Goal: Obtain resource: Obtain resource

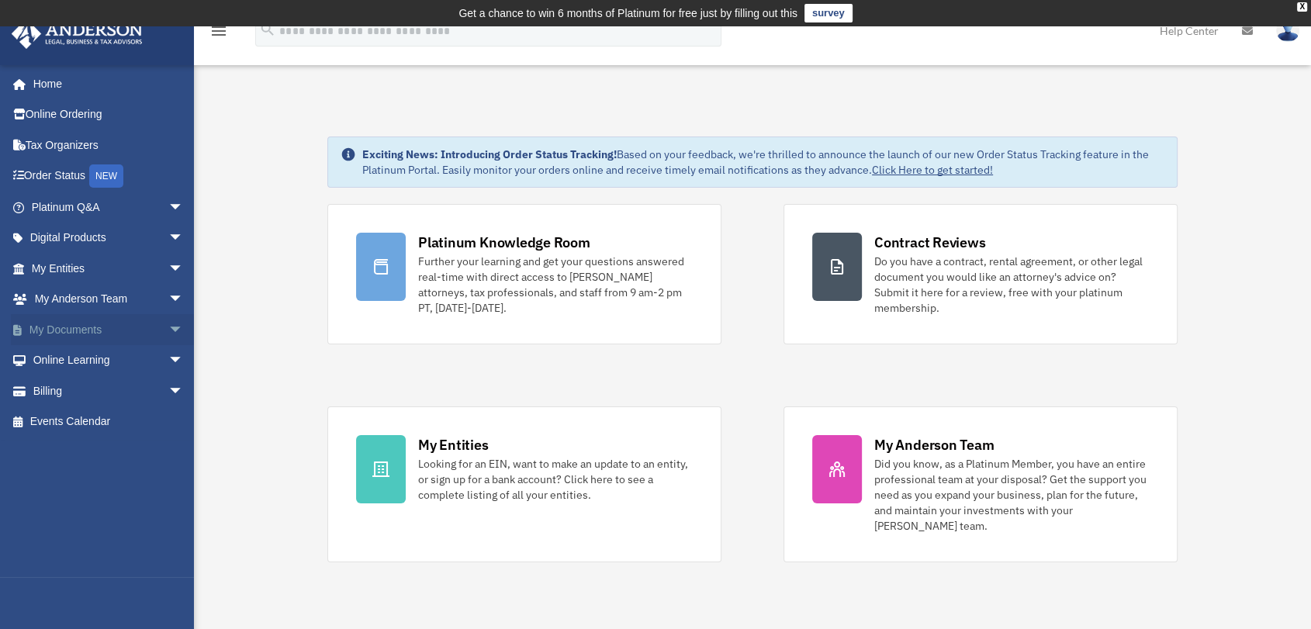
click at [171, 324] on span "arrow_drop_down" at bounding box center [183, 330] width 31 height 32
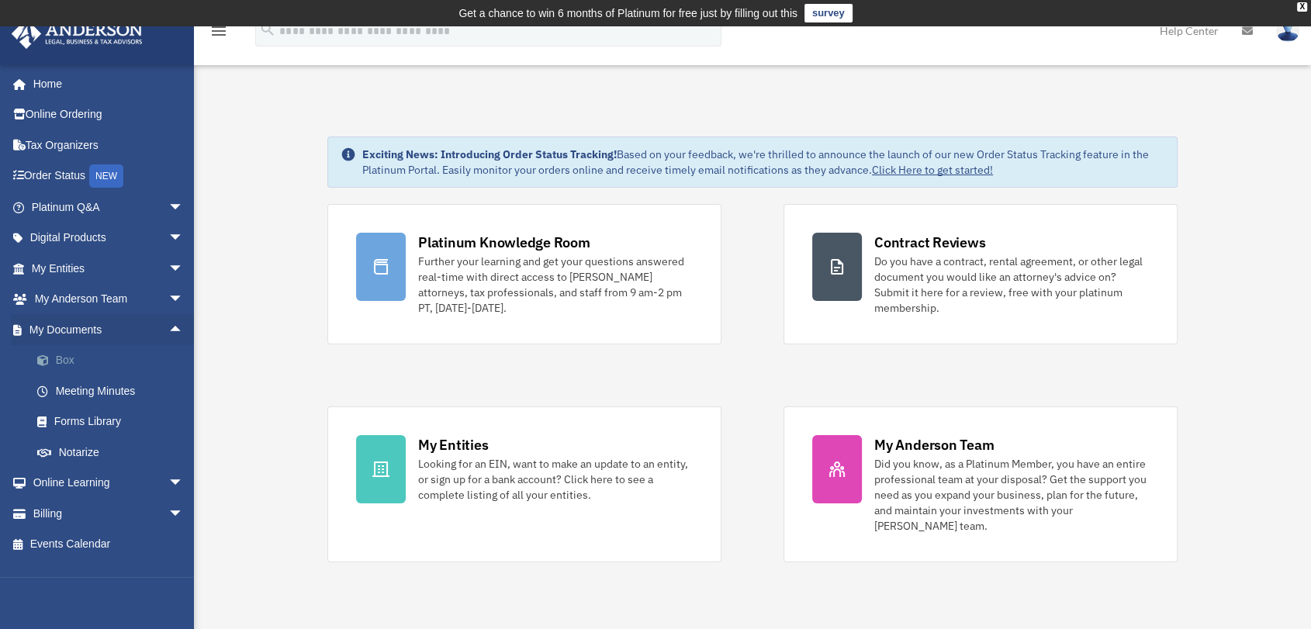
click at [68, 358] on link "Box" at bounding box center [114, 360] width 185 height 31
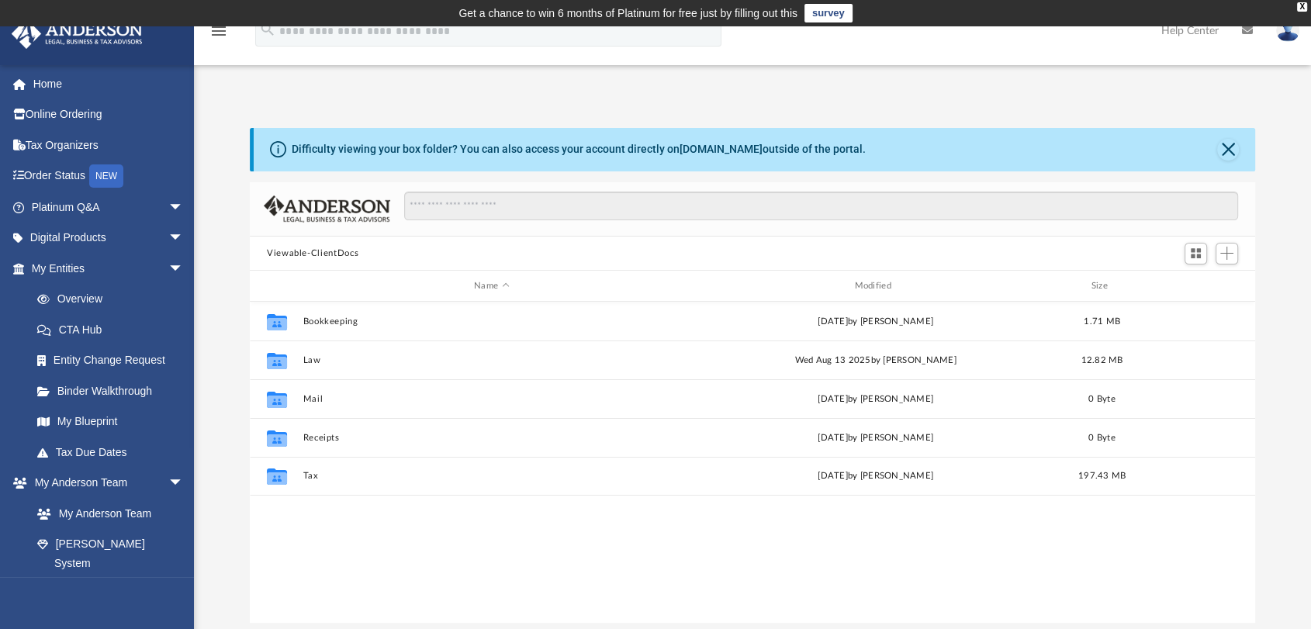
scroll to position [339, 992]
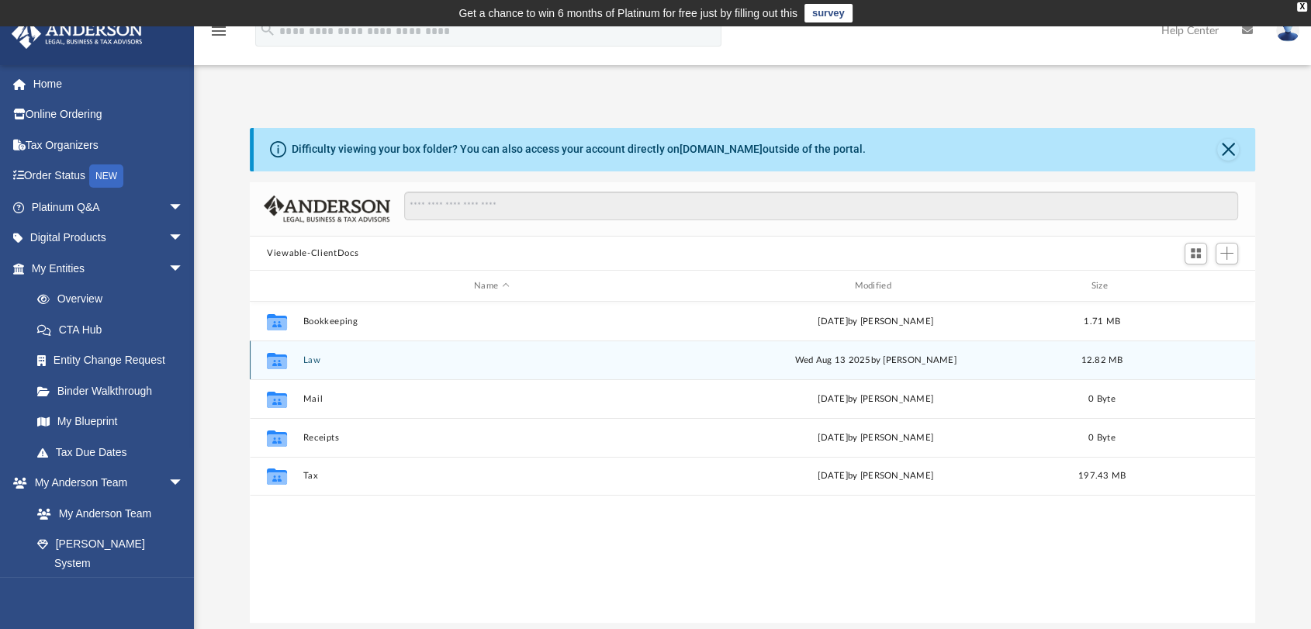
click at [311, 356] on button "Law" at bounding box center [491, 360] width 377 height 10
click at [311, 356] on button "Buckthorn Circle, LLC" at bounding box center [491, 360] width 377 height 10
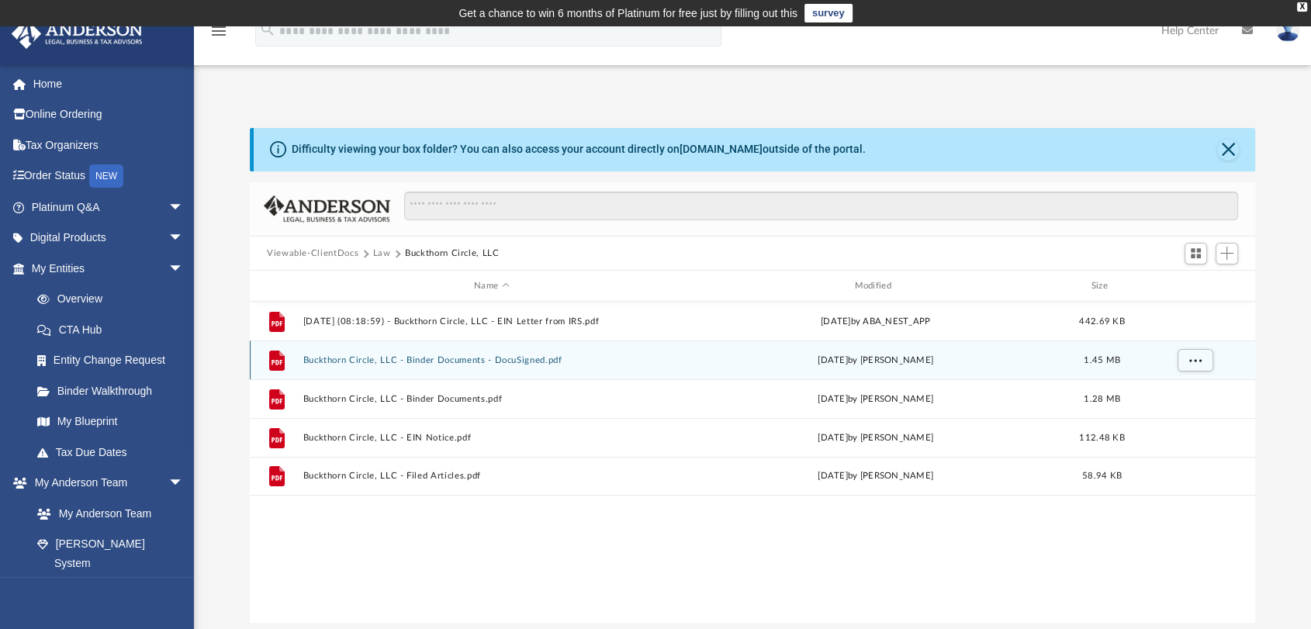
click at [466, 369] on div "File Buckthorn Circle, LLC - Binder Documents - DocuSigned.pdf [DATE] by [PERSO…" at bounding box center [753, 360] width 1006 height 39
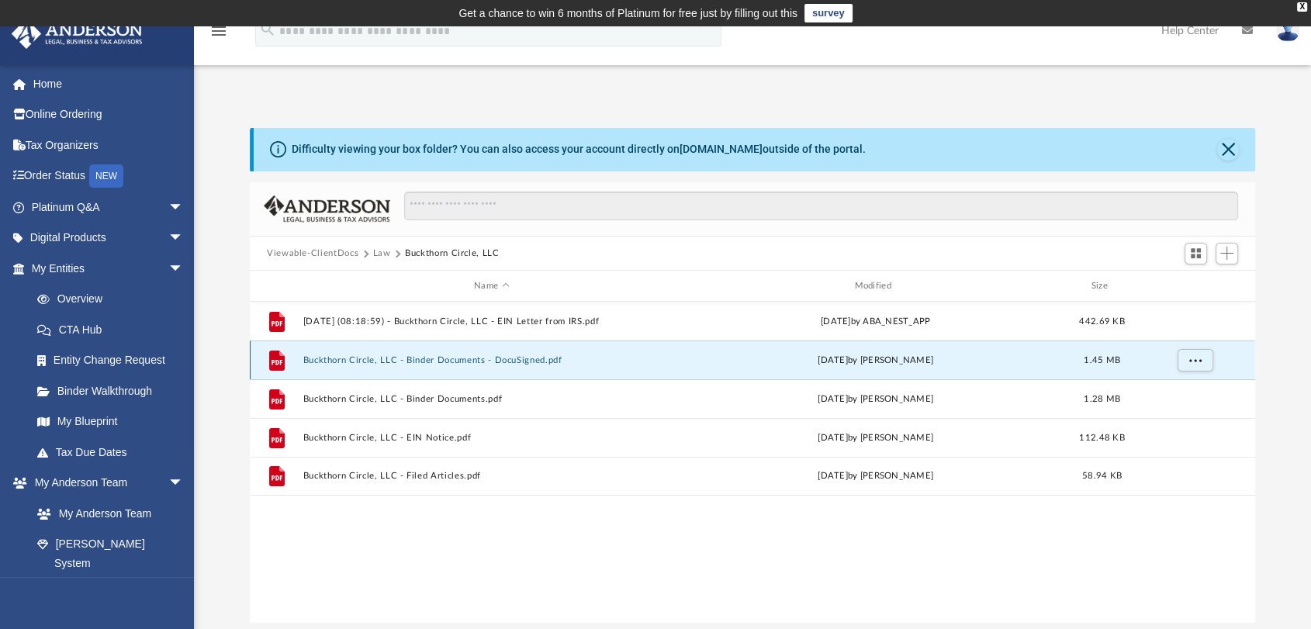
click at [475, 356] on button "Buckthorn Circle, LLC - Binder Documents - DocuSigned.pdf" at bounding box center [491, 360] width 377 height 10
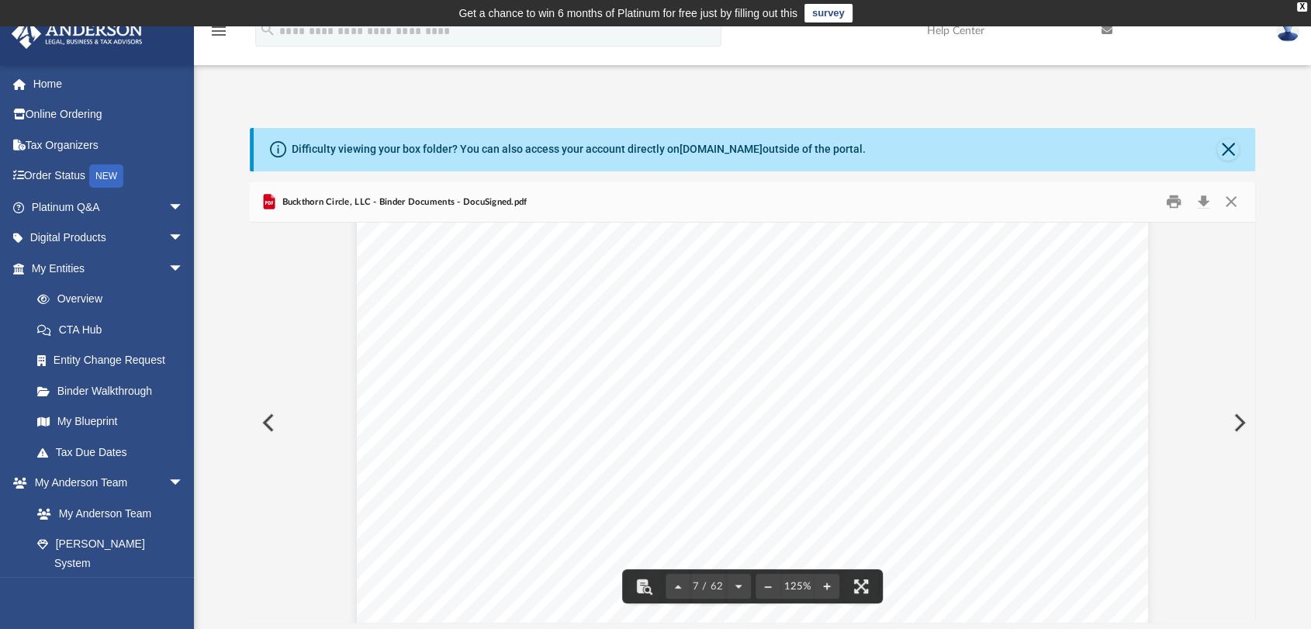
scroll to position [6630, 0]
drag, startPoint x: 706, startPoint y: 279, endPoint x: 794, endPoint y: 279, distance: 87.7
click at [794, 279] on div "OPERATING AGREEMENT OF BUCKTHORN CIRCLE, LLC A [US_STATE] LIMITED LIABILITY COM…" at bounding box center [752, 402] width 791 height 1024
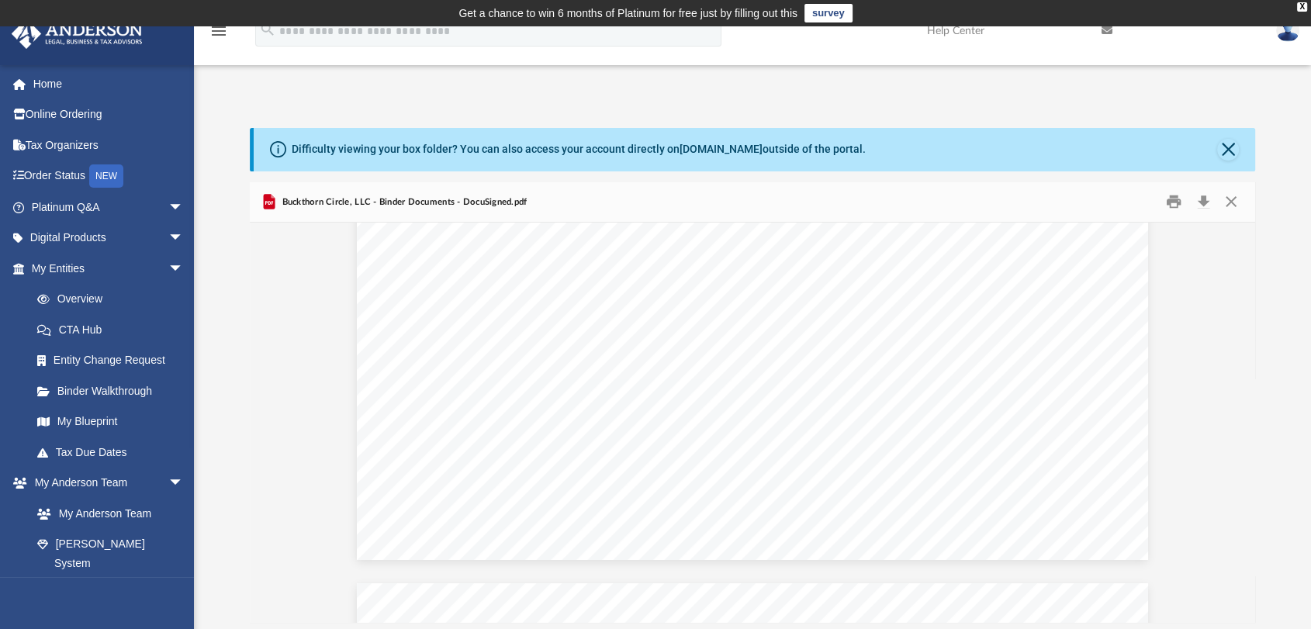
scroll to position [13183, 0]
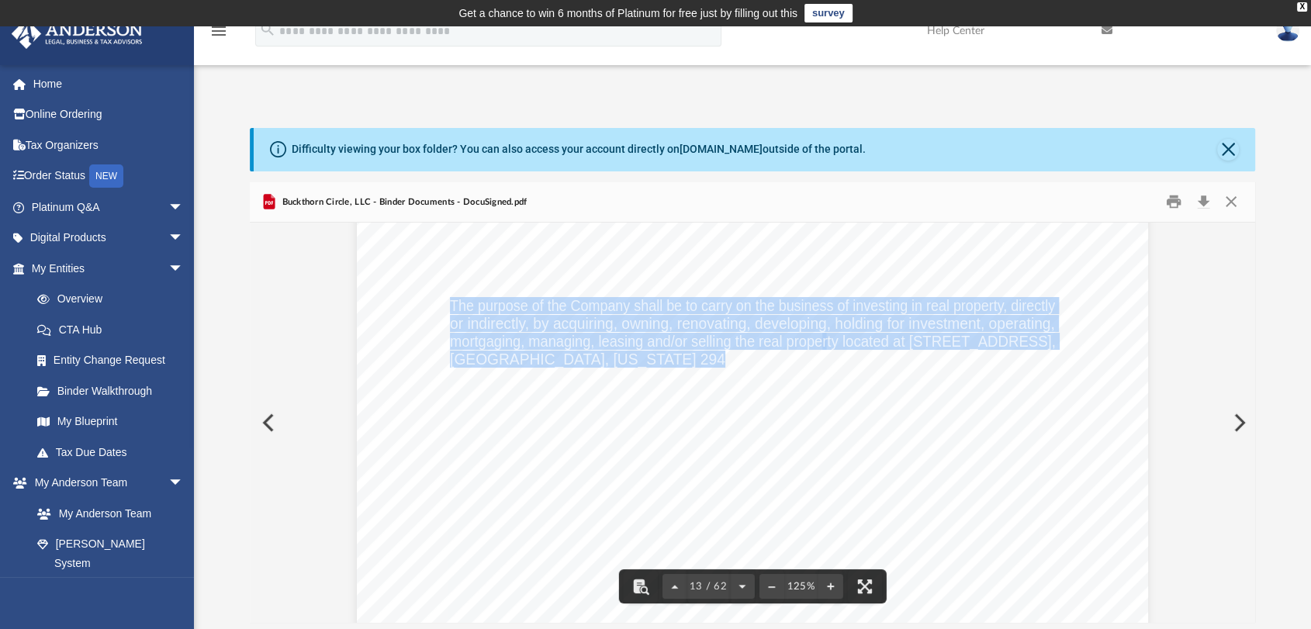
drag, startPoint x: 676, startPoint y: 359, endPoint x: 444, endPoint y: 306, distance: 238.1
